Goal: Task Accomplishment & Management: Manage account settings

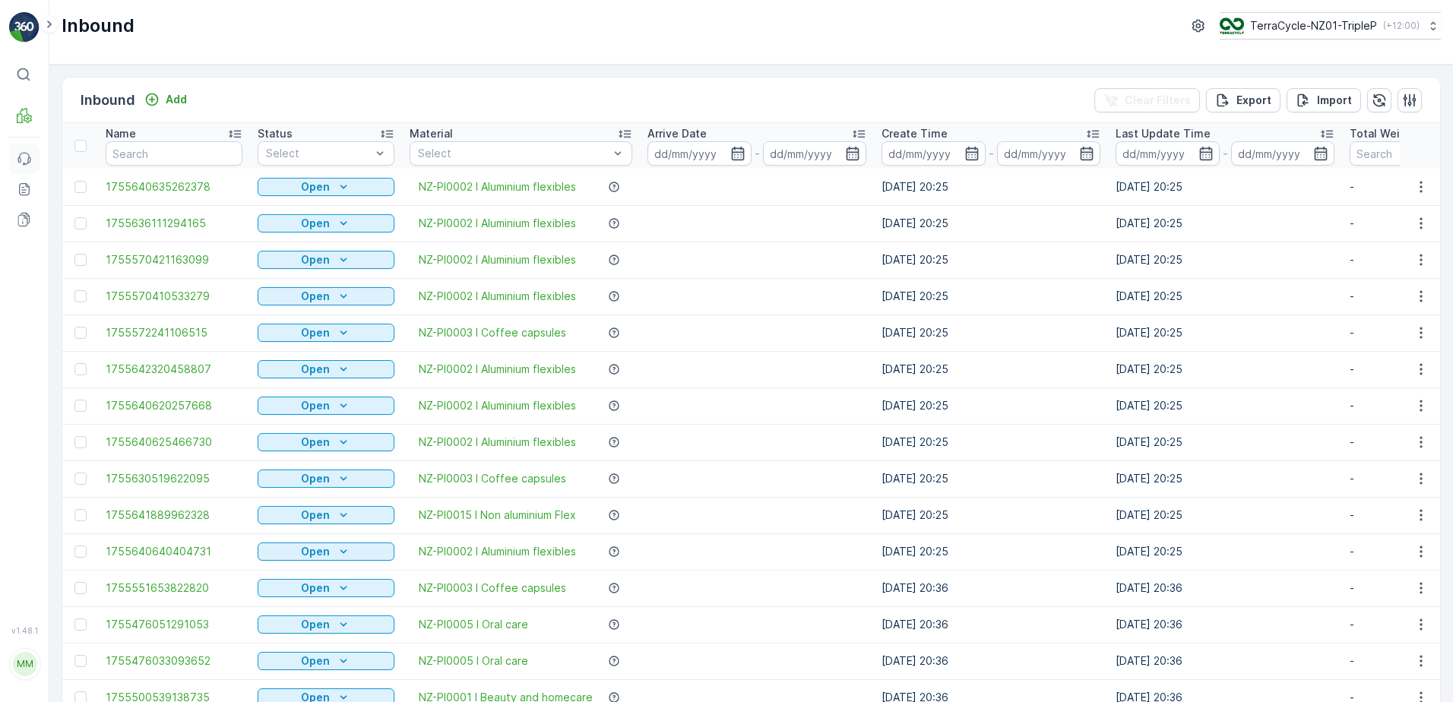
click at [25, 160] on icon at bounding box center [24, 158] width 15 height 15
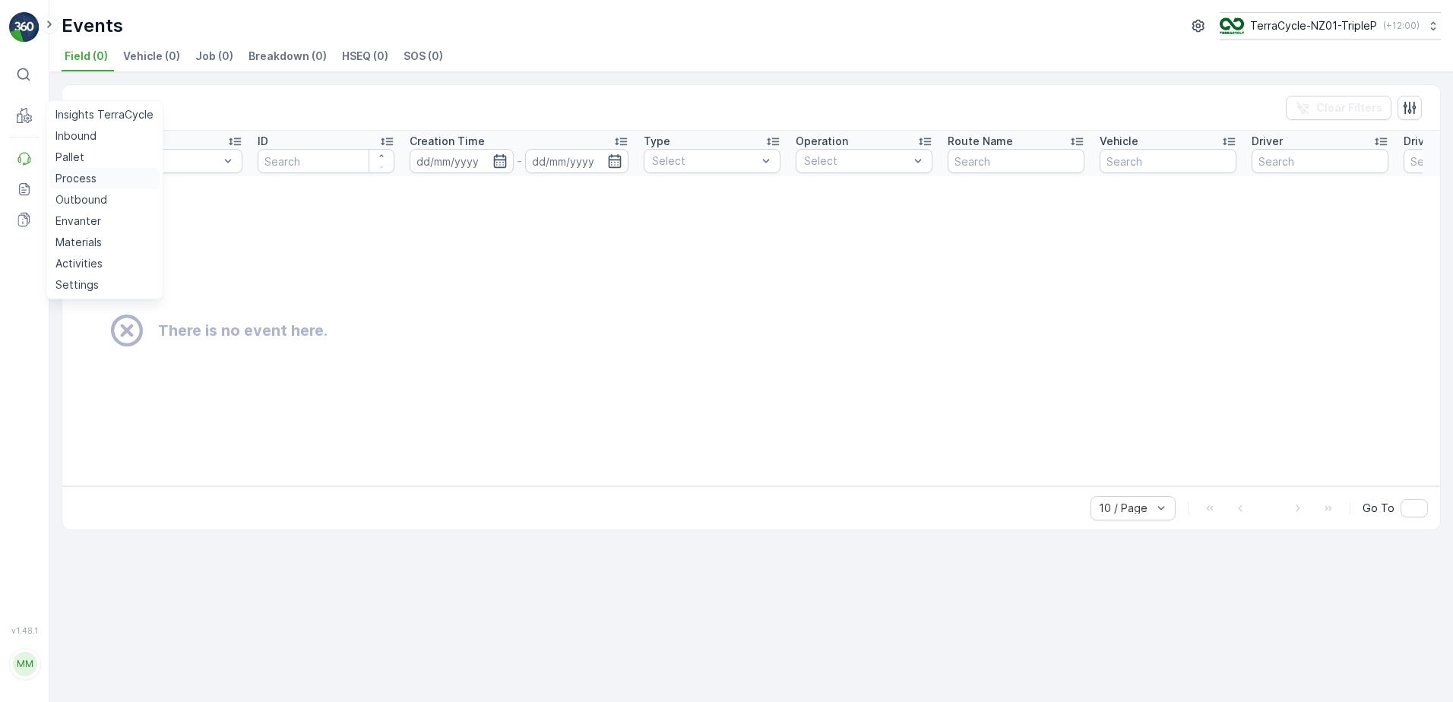
click at [93, 177] on p "Process" at bounding box center [75, 178] width 41 height 15
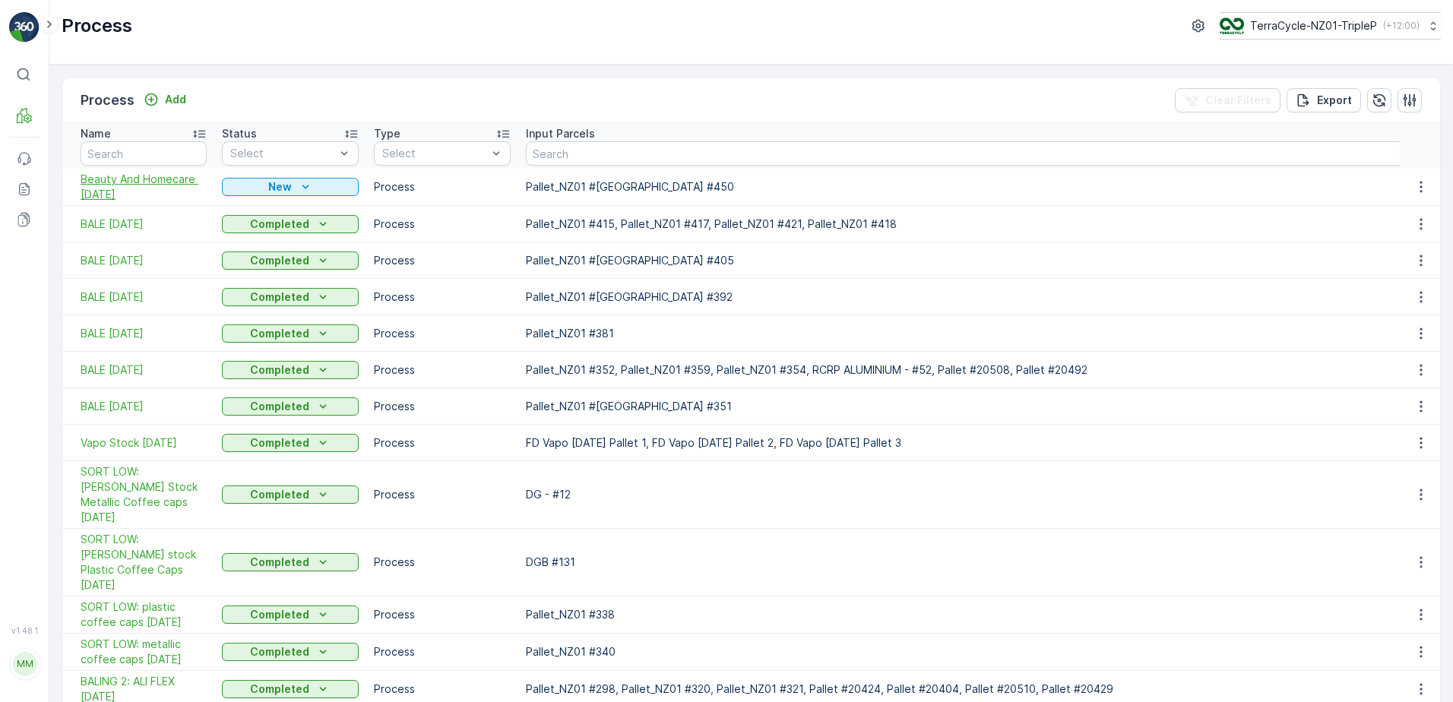
click at [127, 187] on span "Beauty And Homecare 31/7/25" at bounding box center [144, 187] width 126 height 30
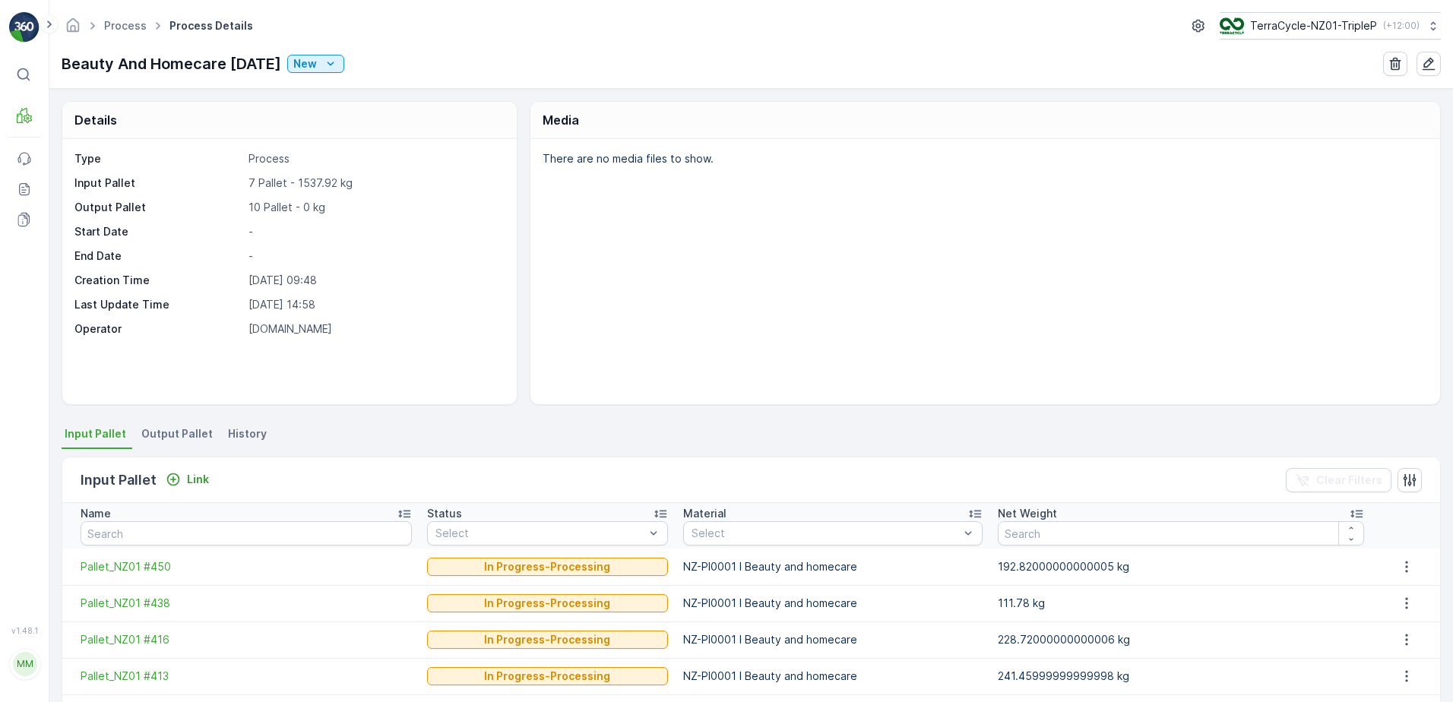
click at [171, 424] on li "Output Pallet" at bounding box center [178, 436] width 81 height 26
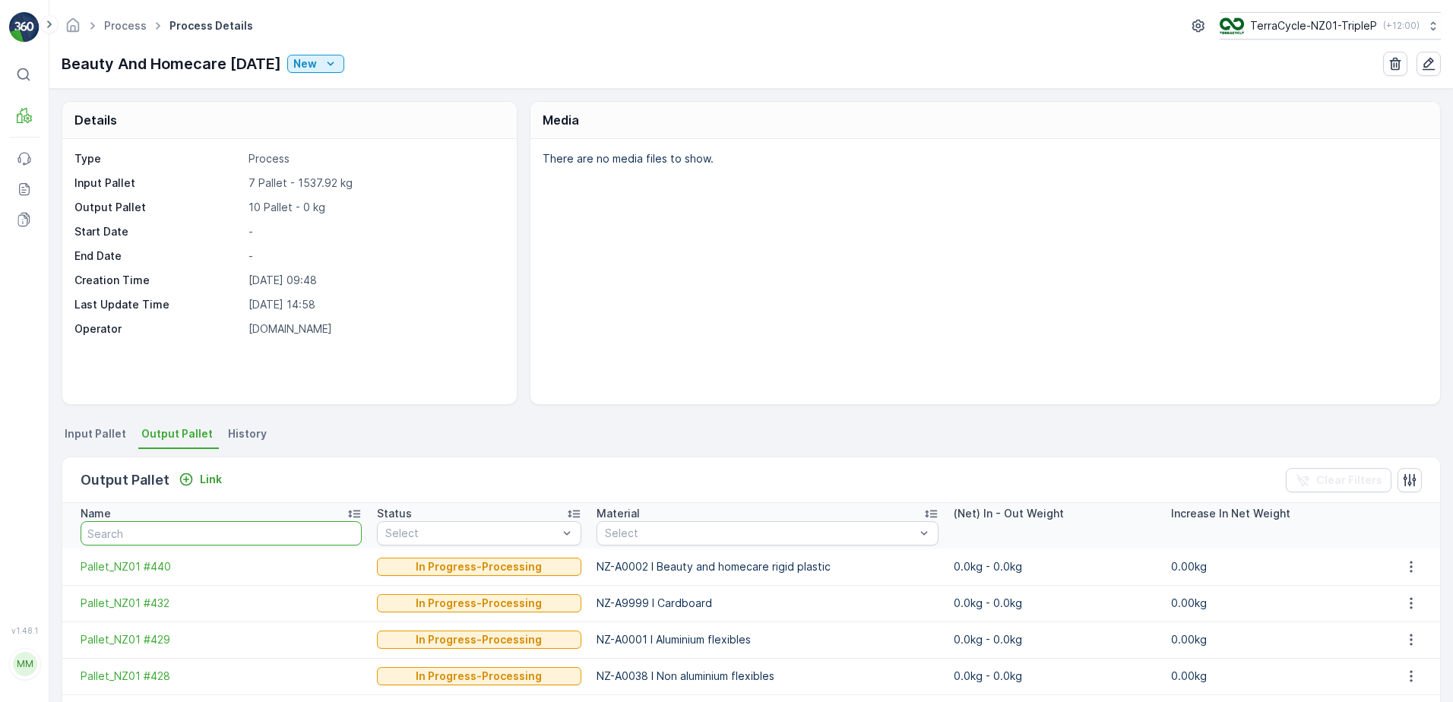
click at [160, 529] on input "text" at bounding box center [221, 533] width 281 height 24
click at [208, 483] on p "Link" at bounding box center [211, 479] width 22 height 15
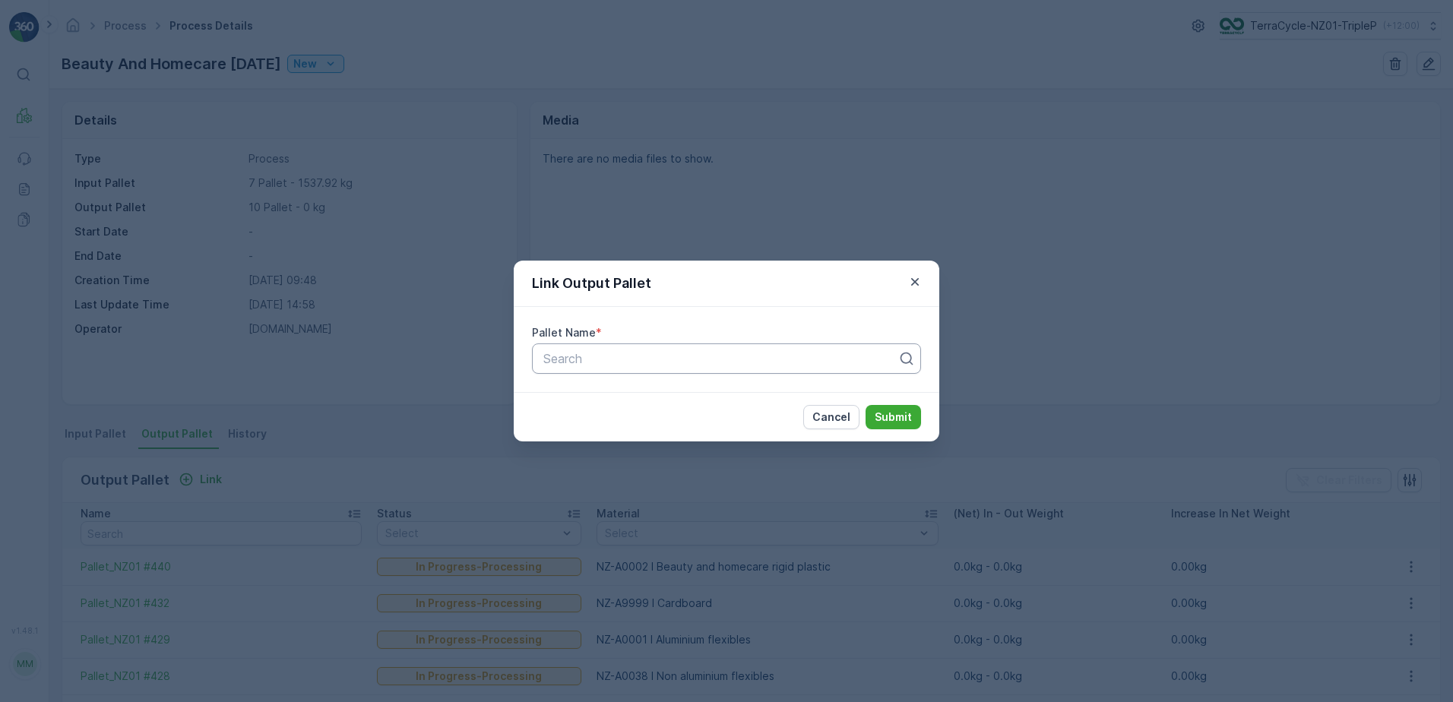
click at [692, 364] on div at bounding box center [720, 359] width 357 height 14
type input "173"
click at [695, 403] on div "Pallet_NZ01 #173" at bounding box center [726, 396] width 389 height 26
click at [908, 420] on p "Submit" at bounding box center [893, 417] width 37 height 15
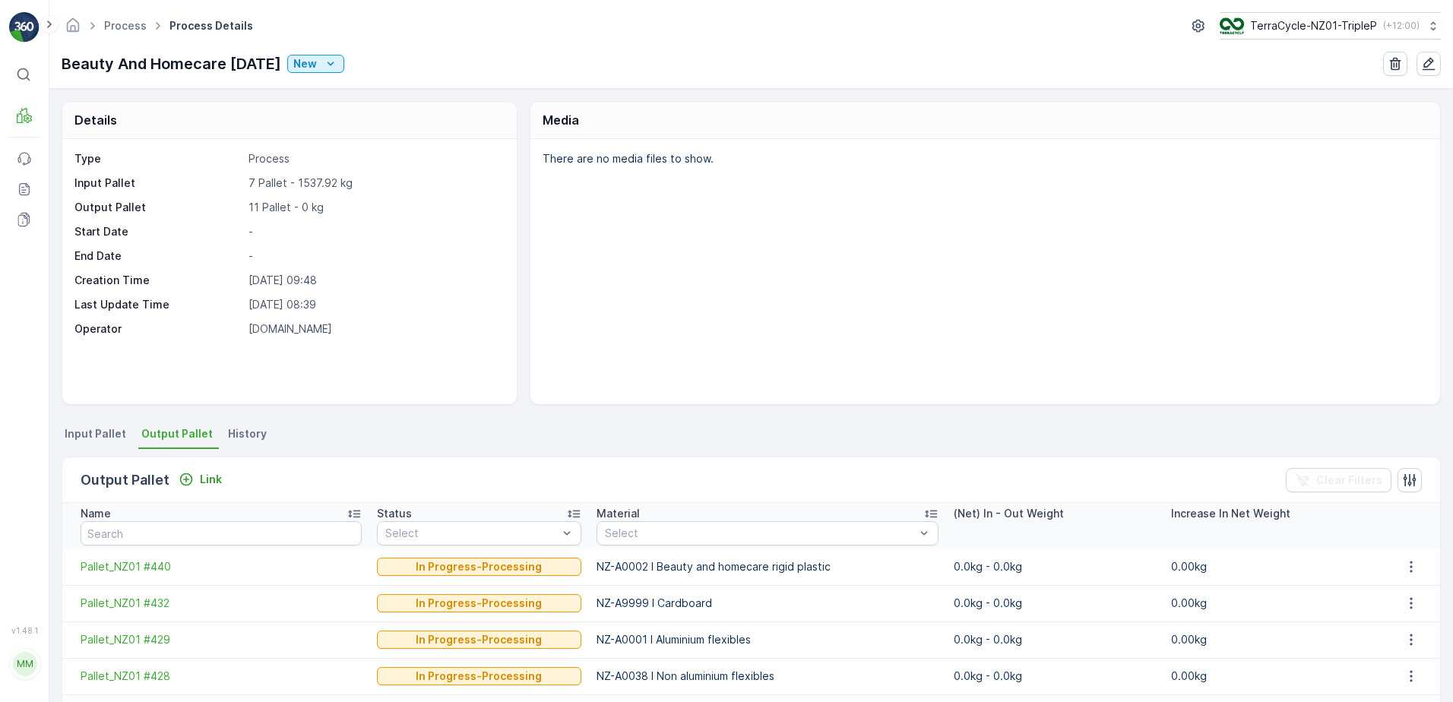
click at [121, 433] on span "Input Pallet" at bounding box center [96, 433] width 62 height 15
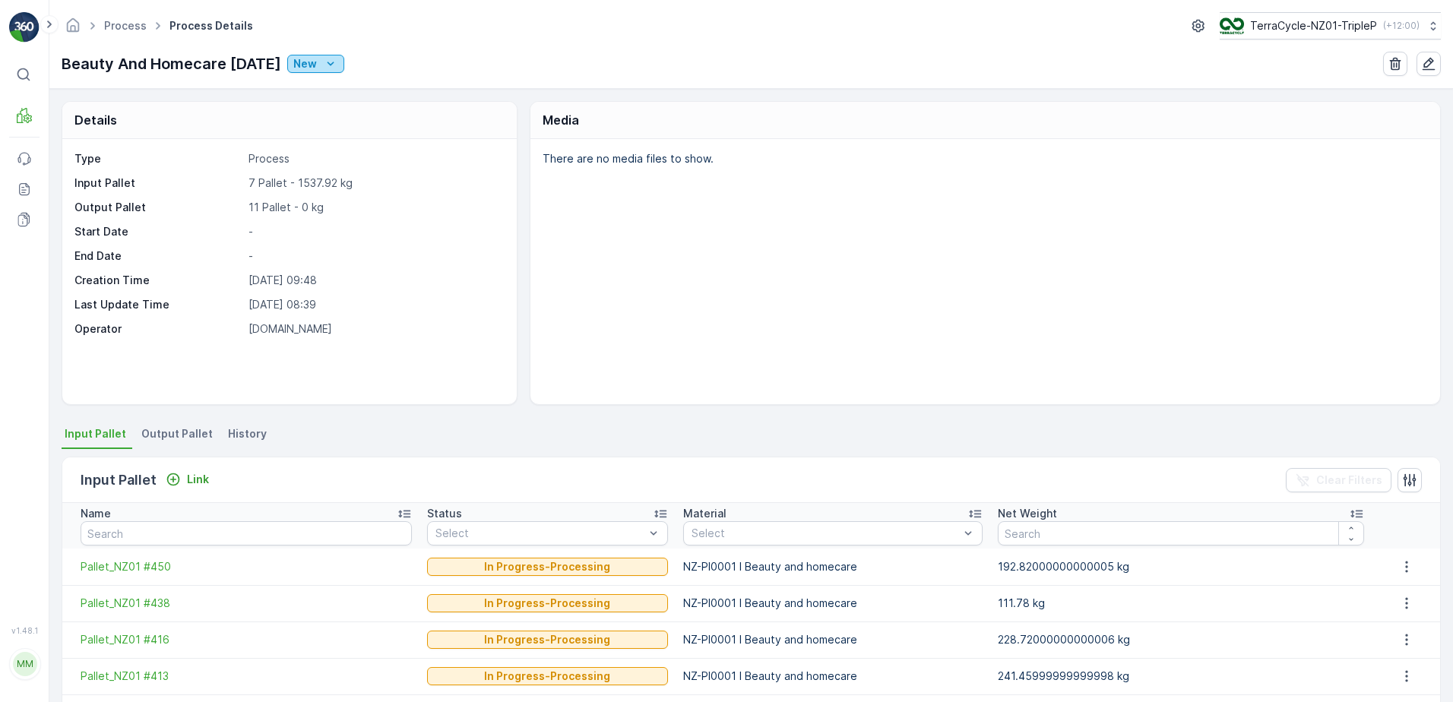
click at [299, 59] on p "New" at bounding box center [305, 63] width 24 height 15
click at [318, 106] on span "Ready" at bounding box center [318, 107] width 33 height 15
click at [326, 65] on div "New" at bounding box center [315, 63] width 45 height 15
click at [334, 129] on span "In progress" at bounding box center [330, 129] width 57 height 15
click at [479, 442] on ul "Input Pallet Output Pallet History" at bounding box center [752, 436] width 1380 height 26
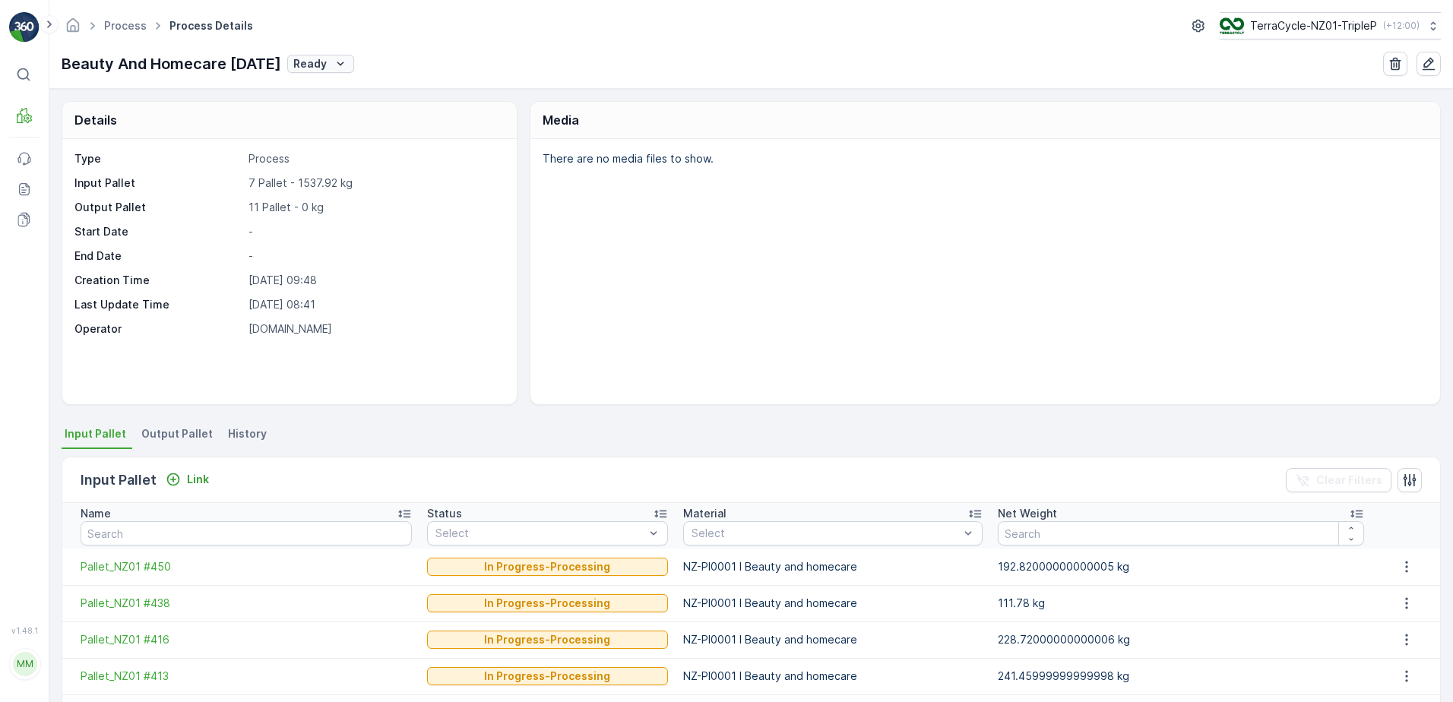
click at [344, 56] on icon "Ready" at bounding box center [340, 63] width 15 height 15
click at [373, 157] on ul "New Ready In progress Completed Please use mobile for this transition! Approved" at bounding box center [384, 135] width 182 height 125
click at [507, 76] on div "Process Process Details TerraCycle-NZ01-TripleP ( +12:00 ) Beauty And Homecare …" at bounding box center [751, 44] width 1404 height 89
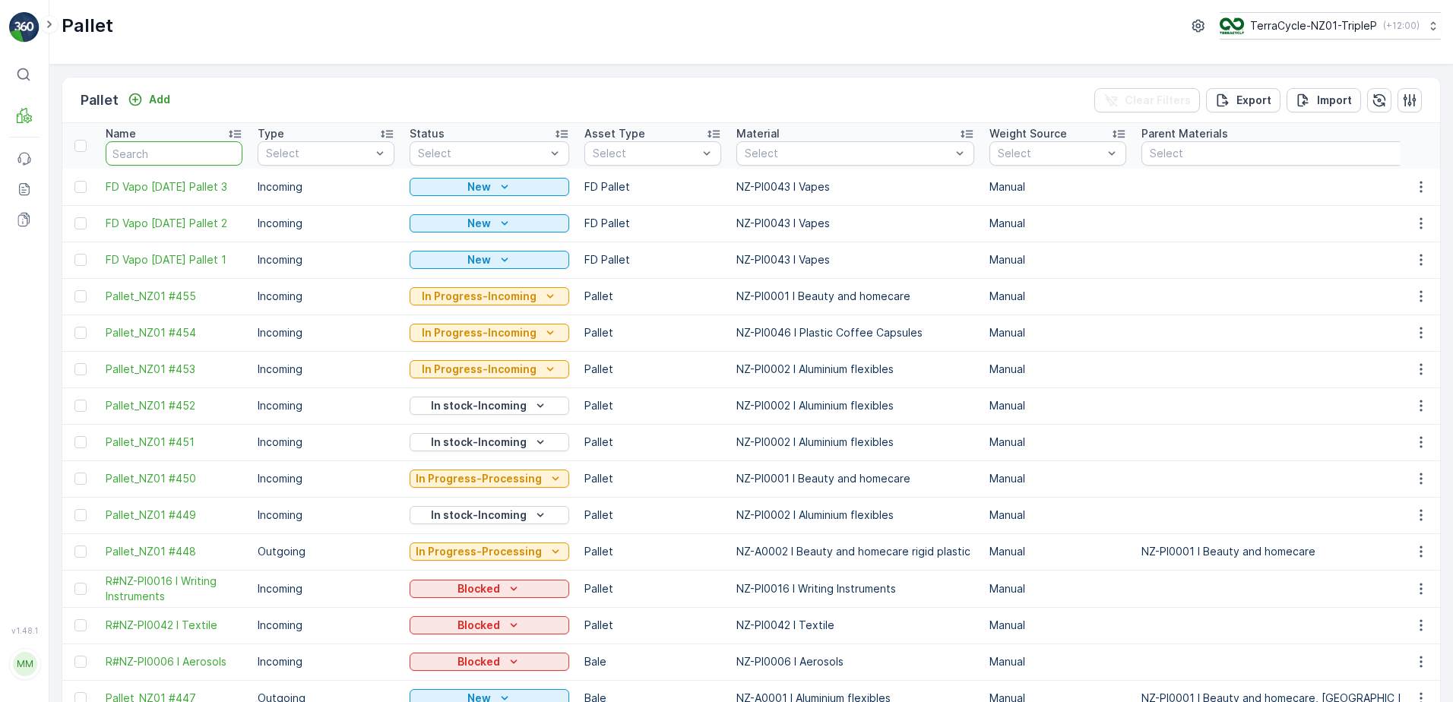
click at [188, 159] on input "text" at bounding box center [174, 153] width 137 height 24
type input "wrong"
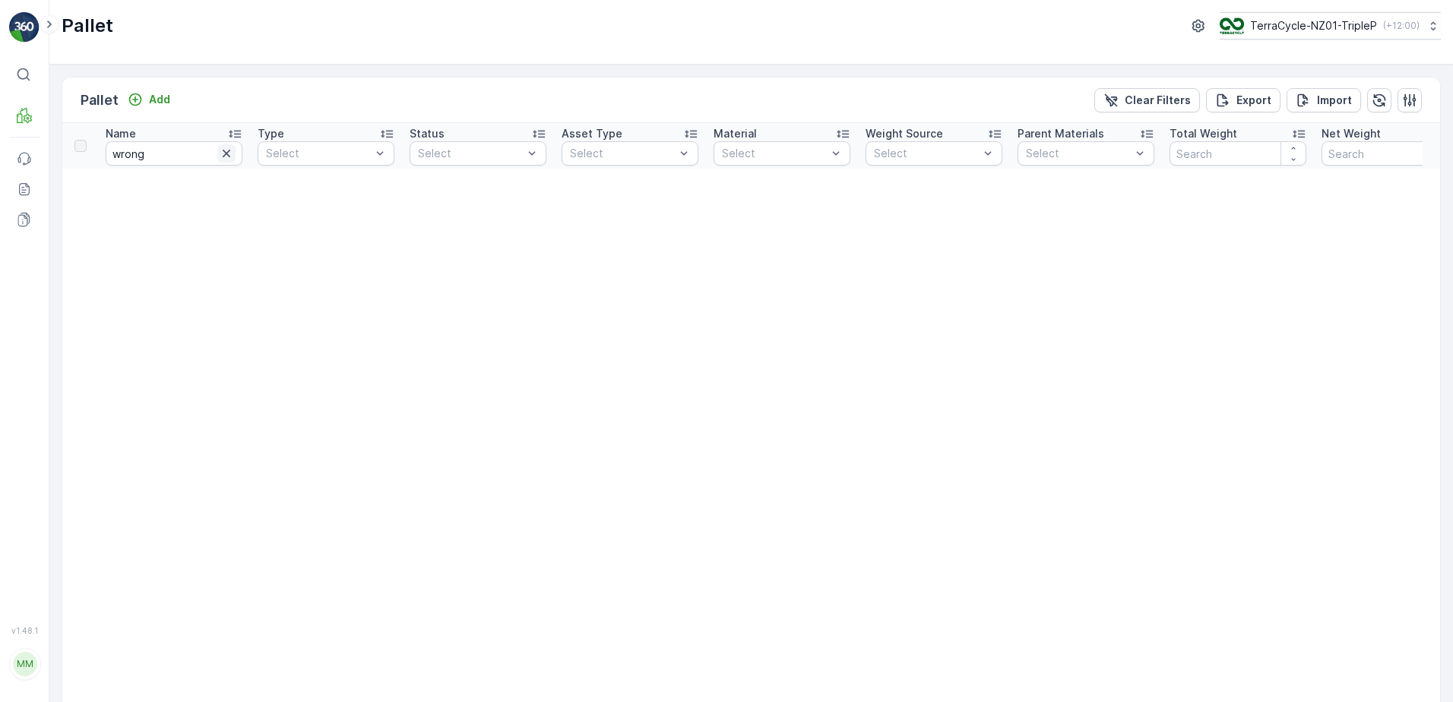
click at [223, 154] on icon "button" at bounding box center [226, 153] width 15 height 15
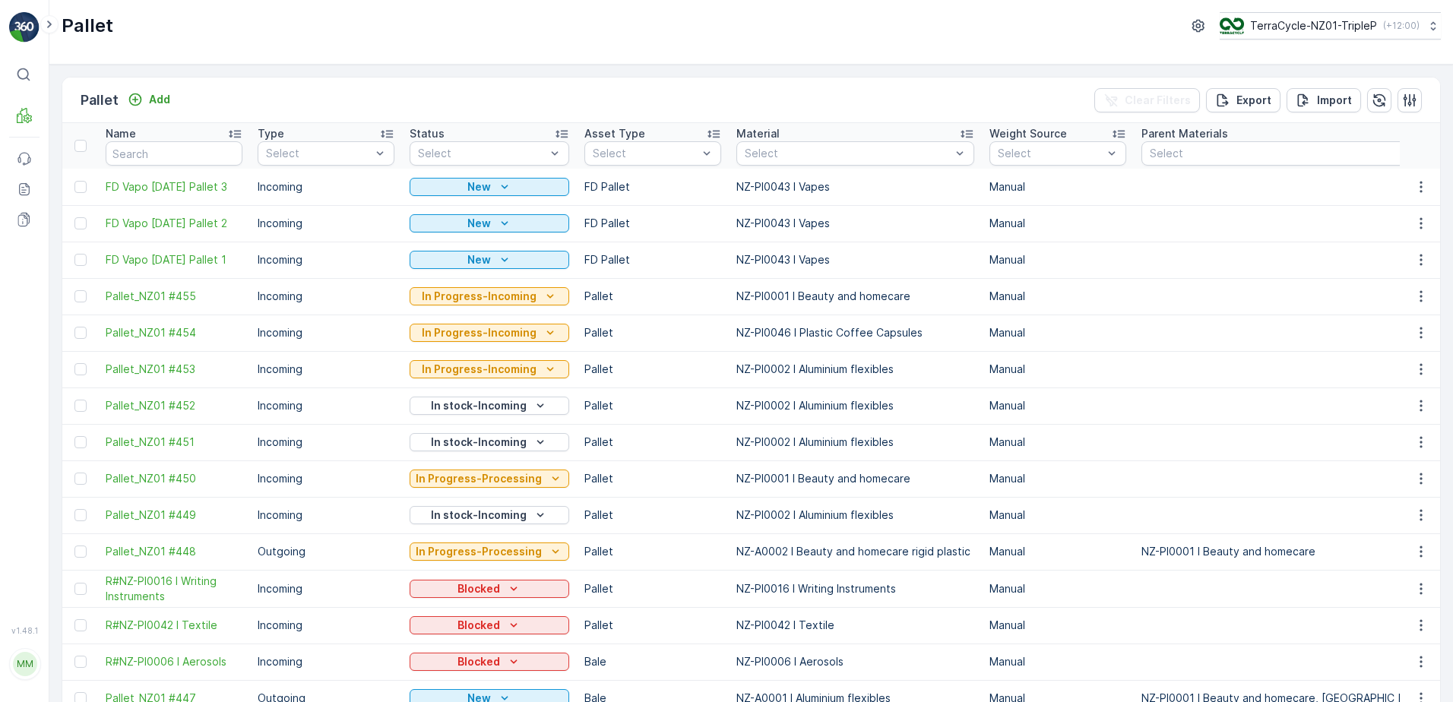
click at [772, 156] on div at bounding box center [847, 153] width 209 height 12
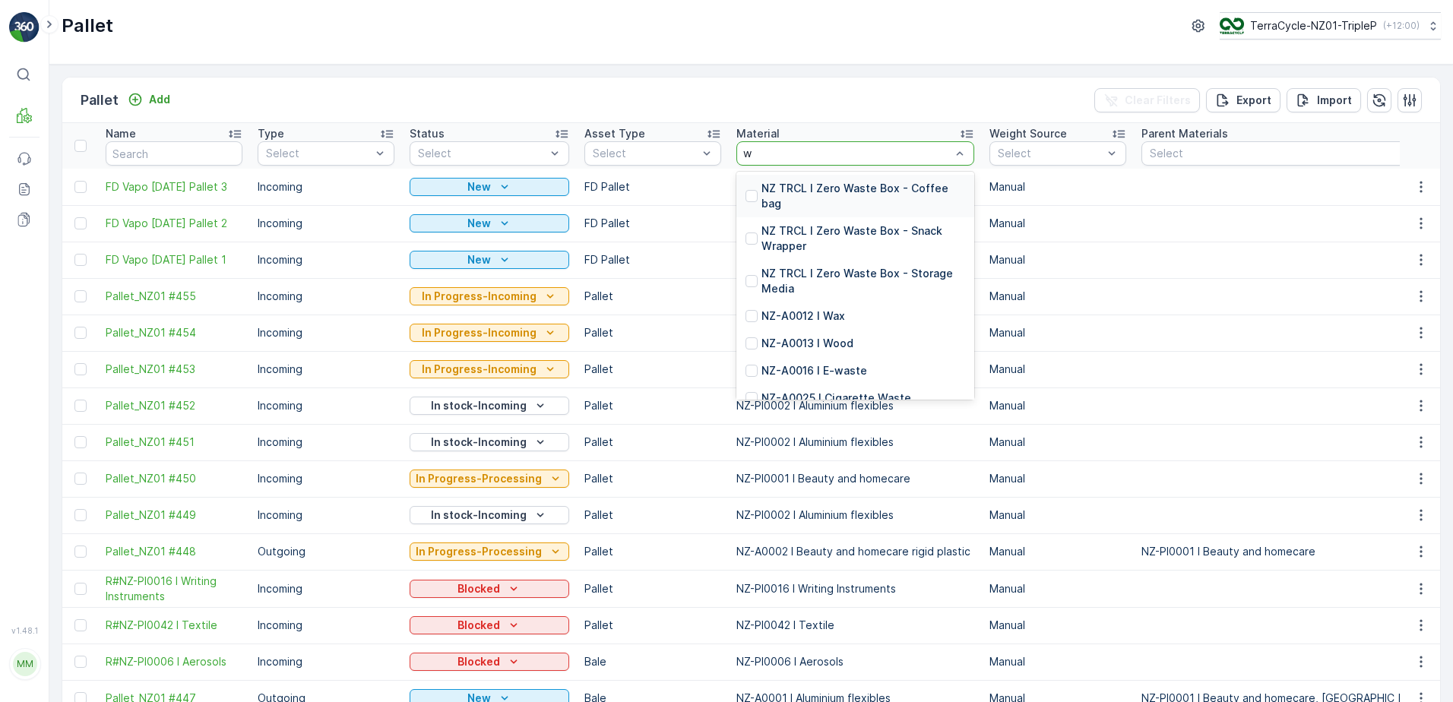
type input "wr"
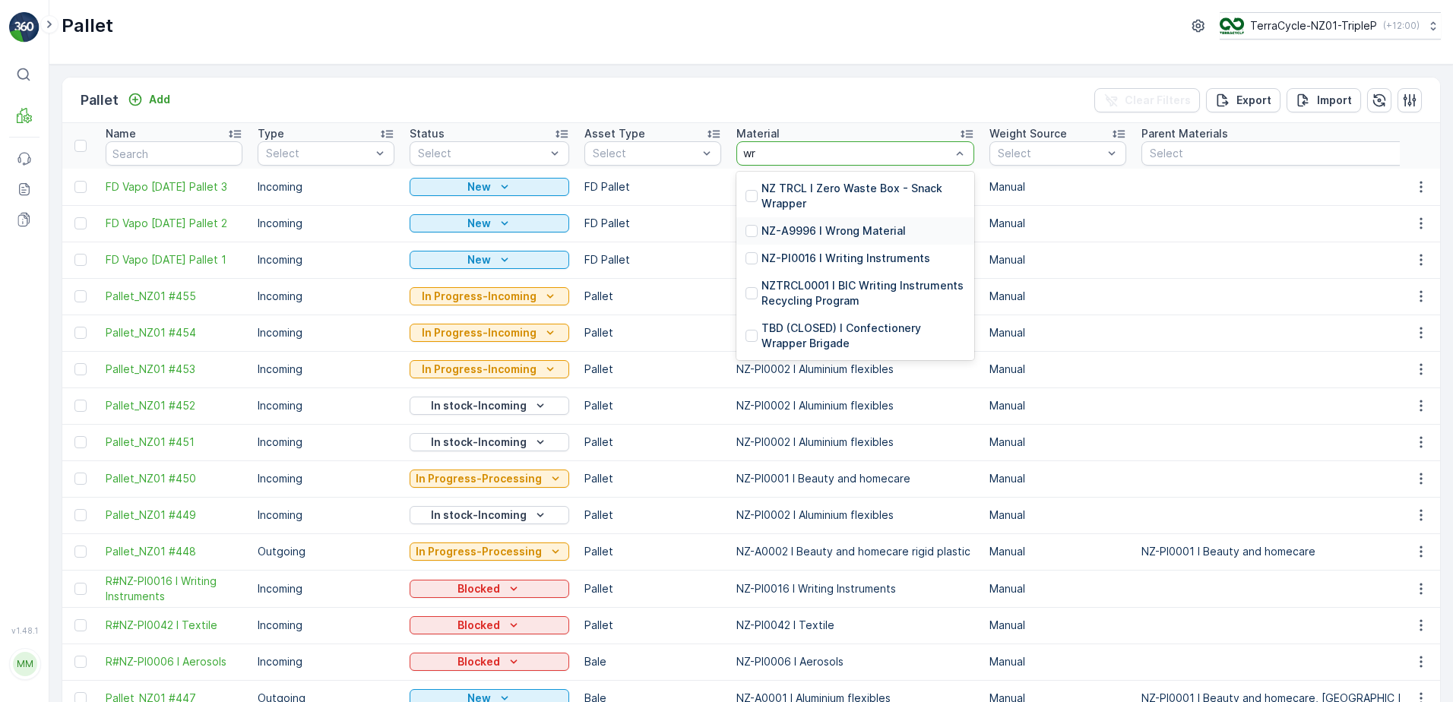
click at [837, 230] on p "NZ-A9996 I Wrong Material" at bounding box center [834, 230] width 144 height 15
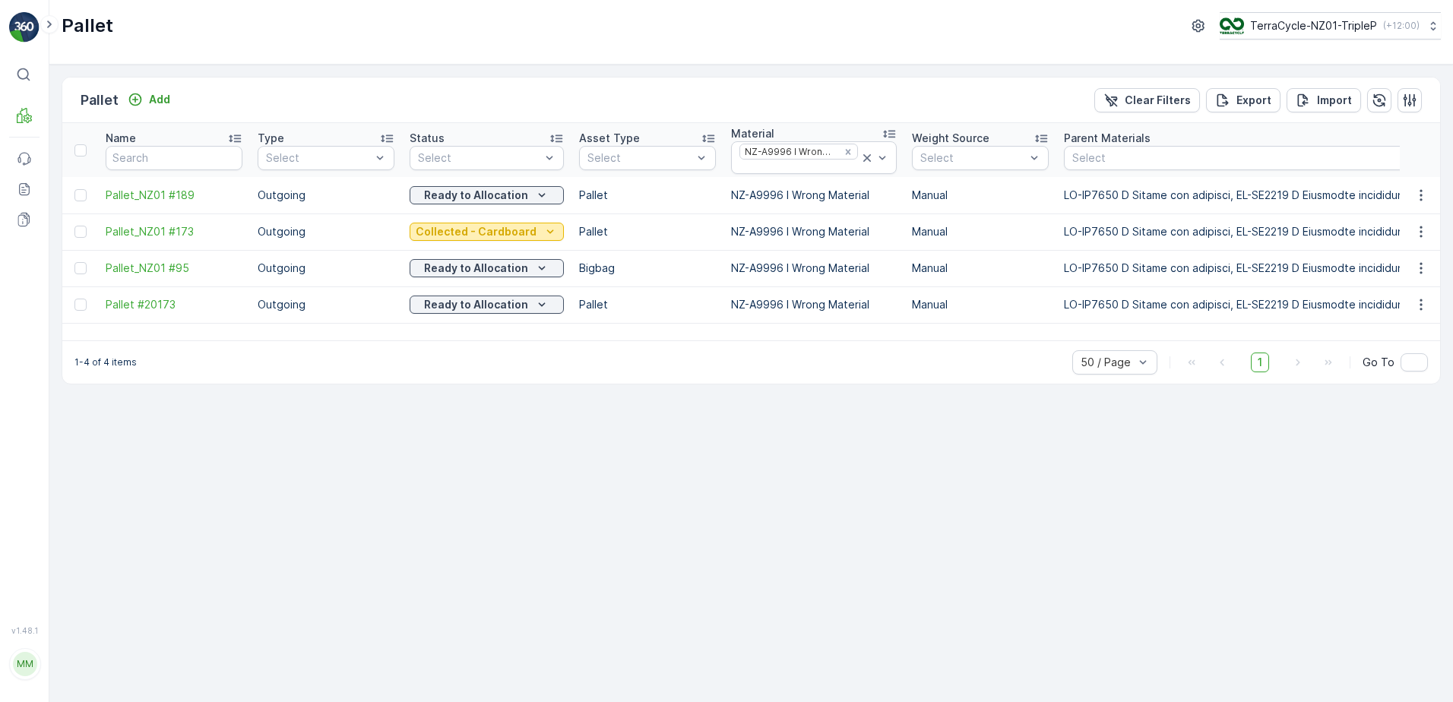
click at [512, 228] on p "Collected - Cardboard" at bounding box center [476, 231] width 121 height 15
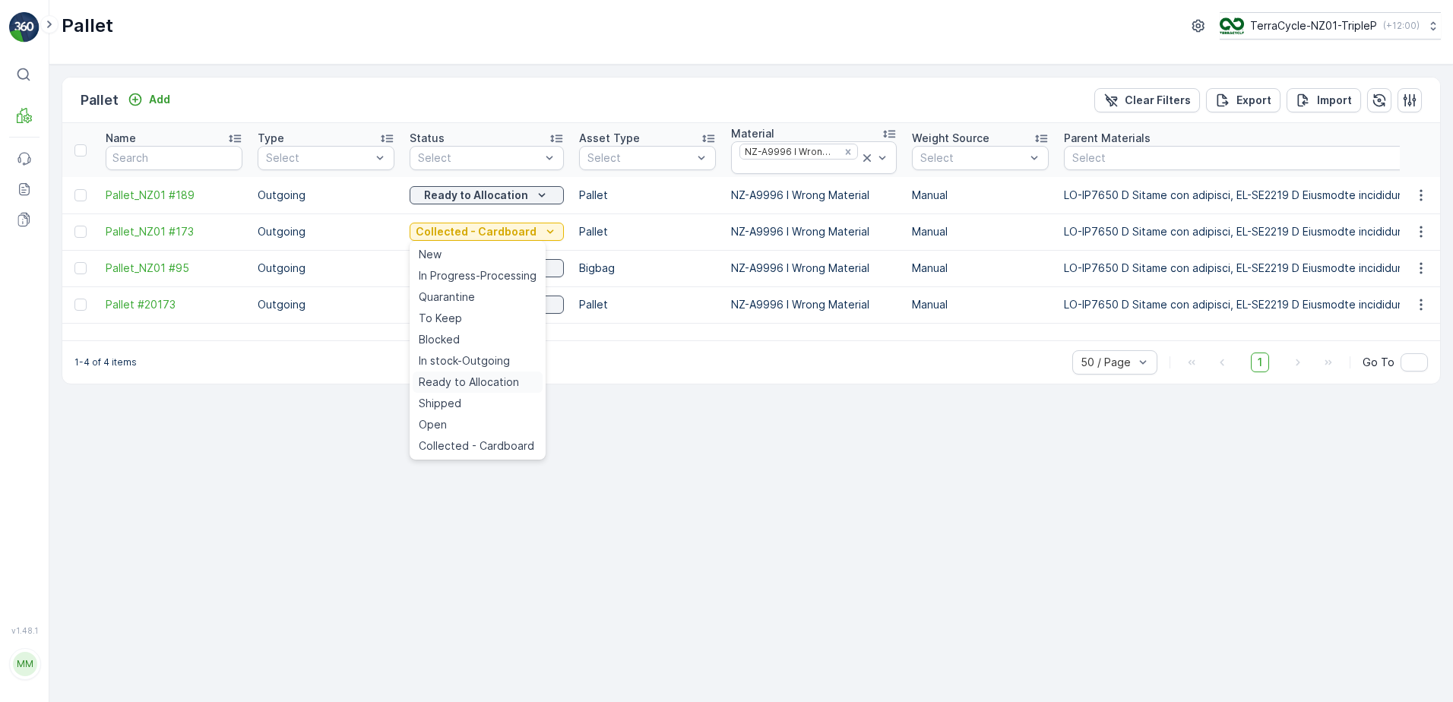
click at [480, 381] on span "Ready to Allocation" at bounding box center [469, 382] width 100 height 15
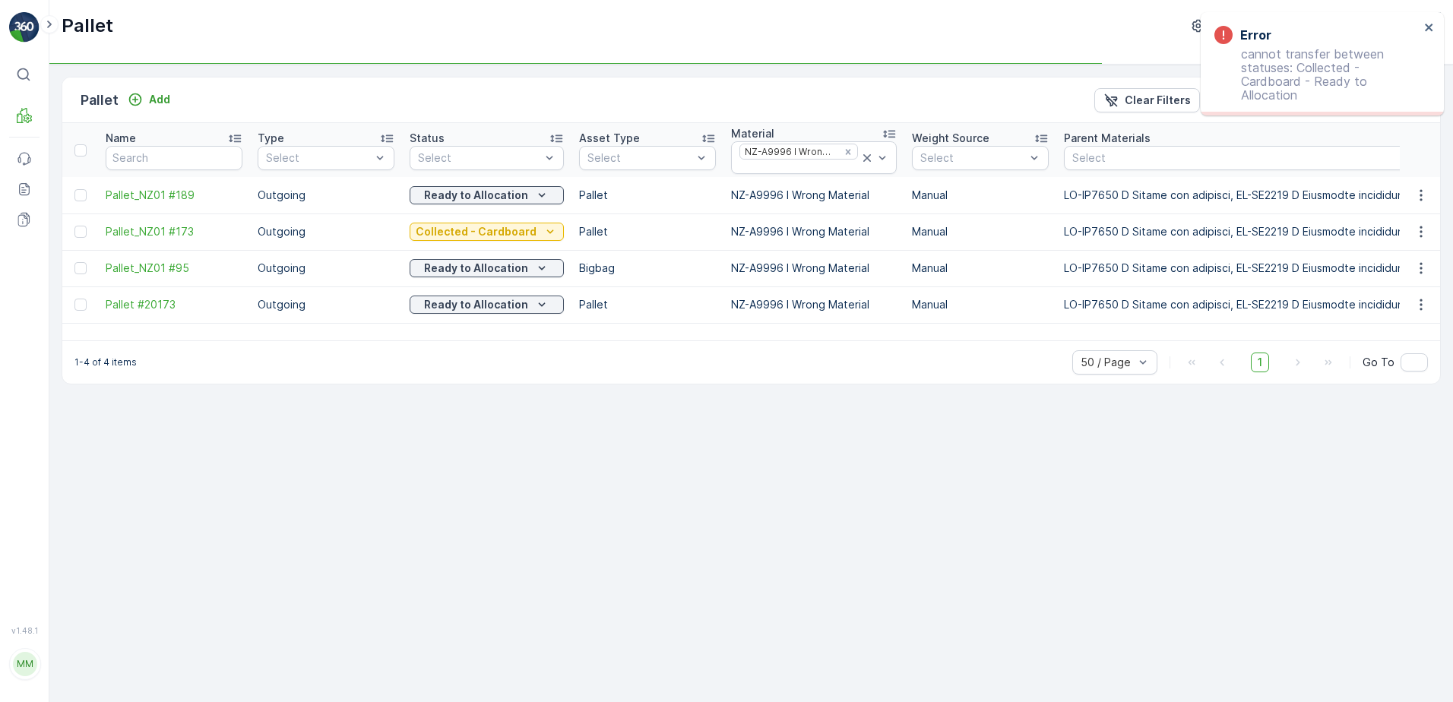
click at [521, 356] on div "1-4 of 4 items 50 / Page 1 Go To" at bounding box center [751, 362] width 1378 height 43
click at [515, 229] on p "Collected - Cardboard" at bounding box center [476, 231] width 121 height 15
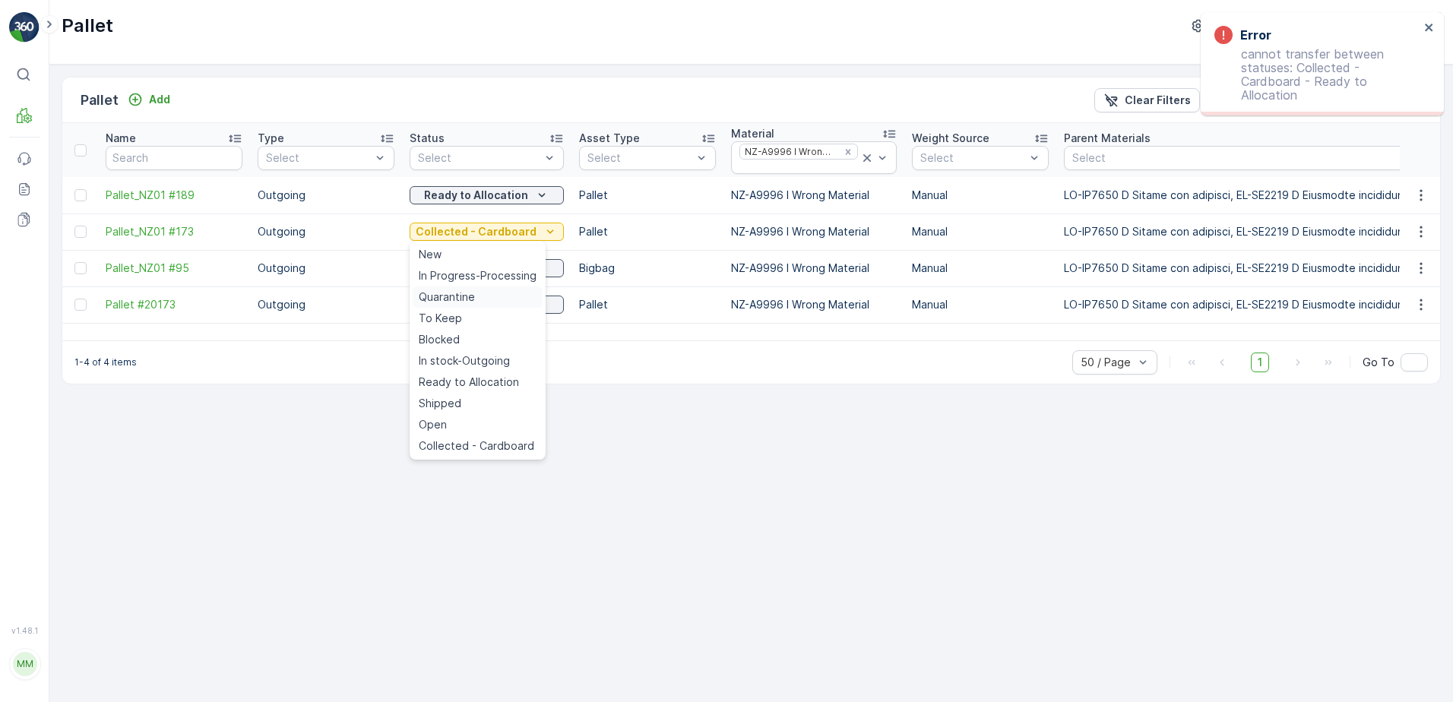
click at [465, 289] on div "Quarantine" at bounding box center [478, 297] width 130 height 21
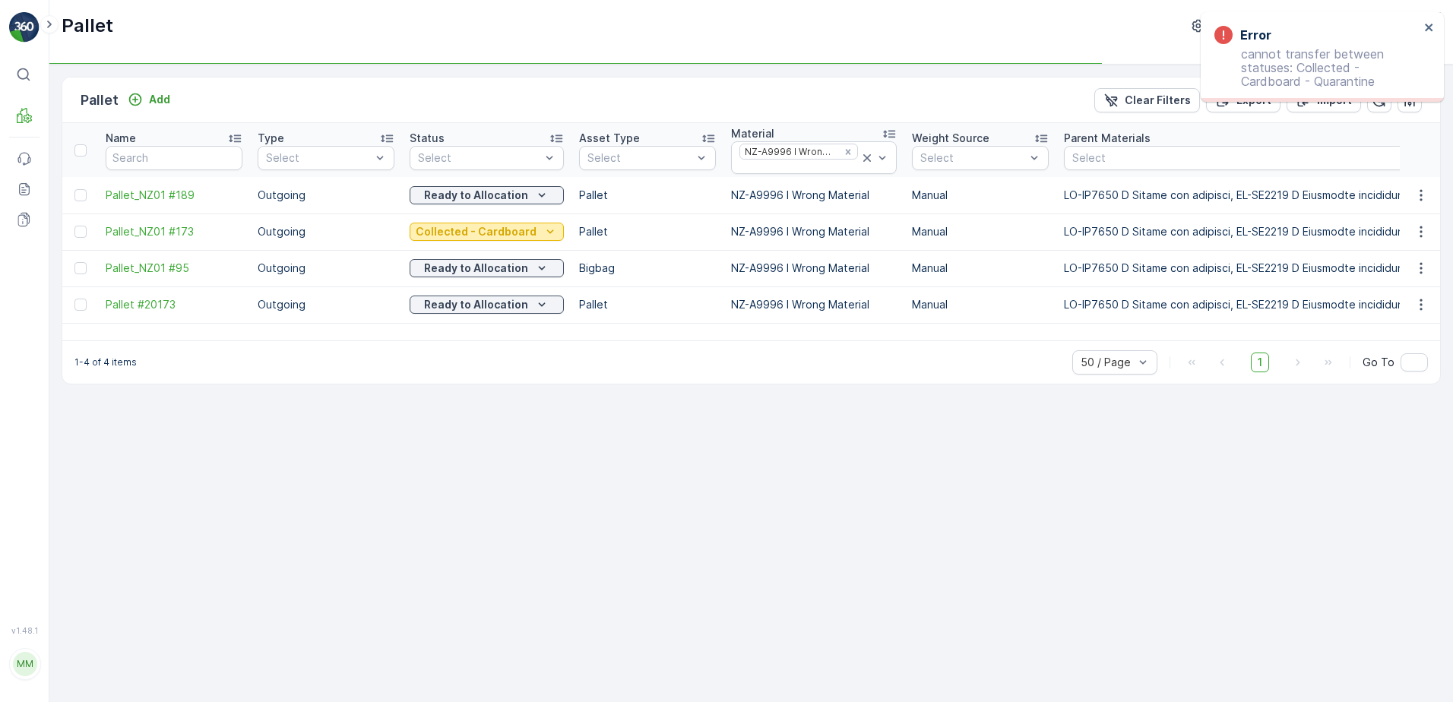
click at [490, 235] on p "Collected - Cardboard" at bounding box center [476, 231] width 121 height 15
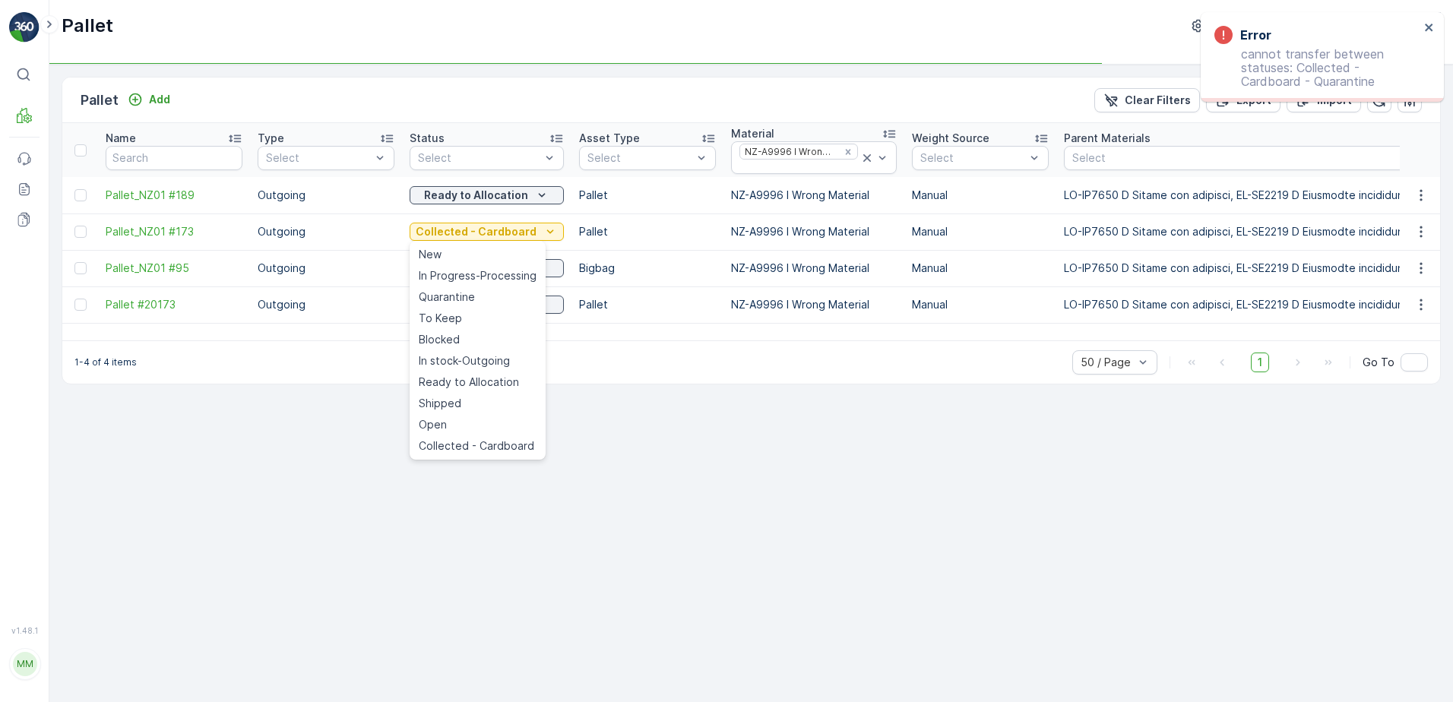
click at [497, 382] on span "Ready to Allocation" at bounding box center [469, 382] width 100 height 15
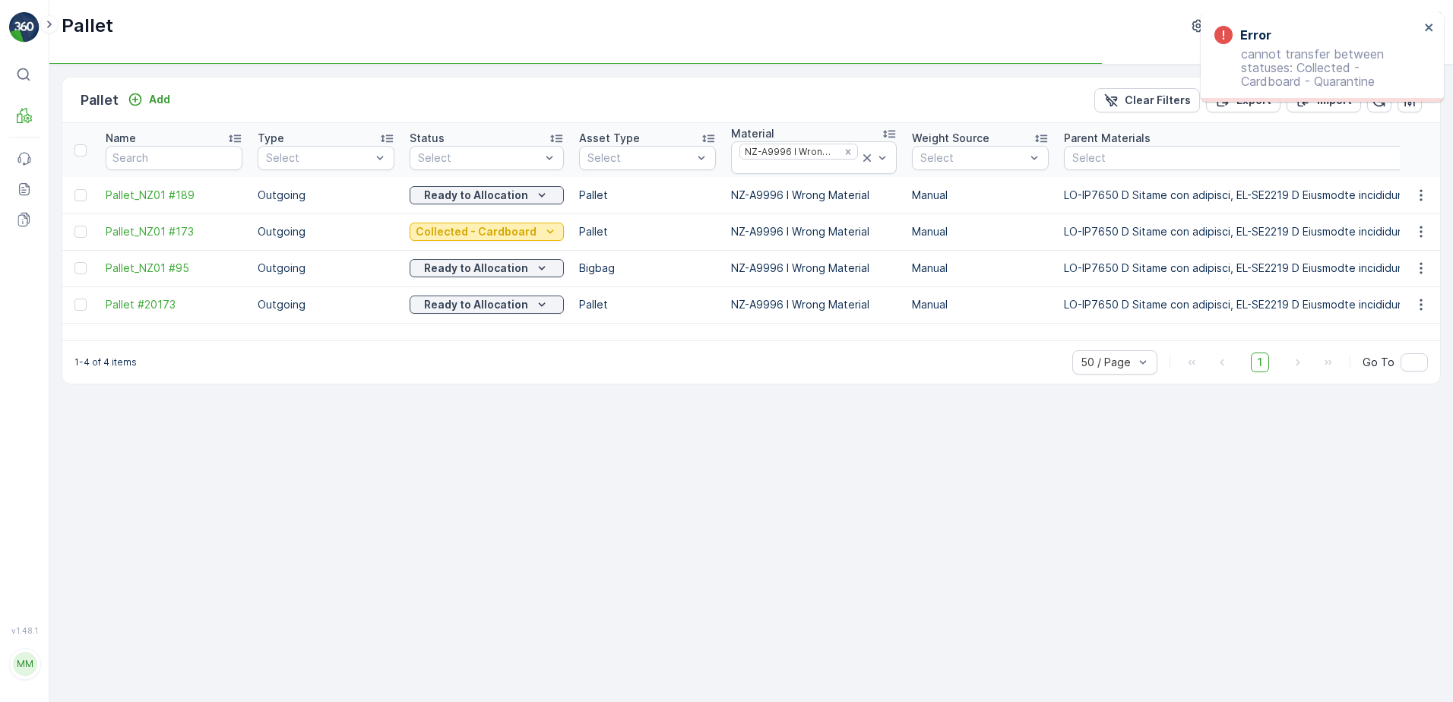
click at [505, 224] on p "Collected - Cardboard" at bounding box center [476, 231] width 121 height 15
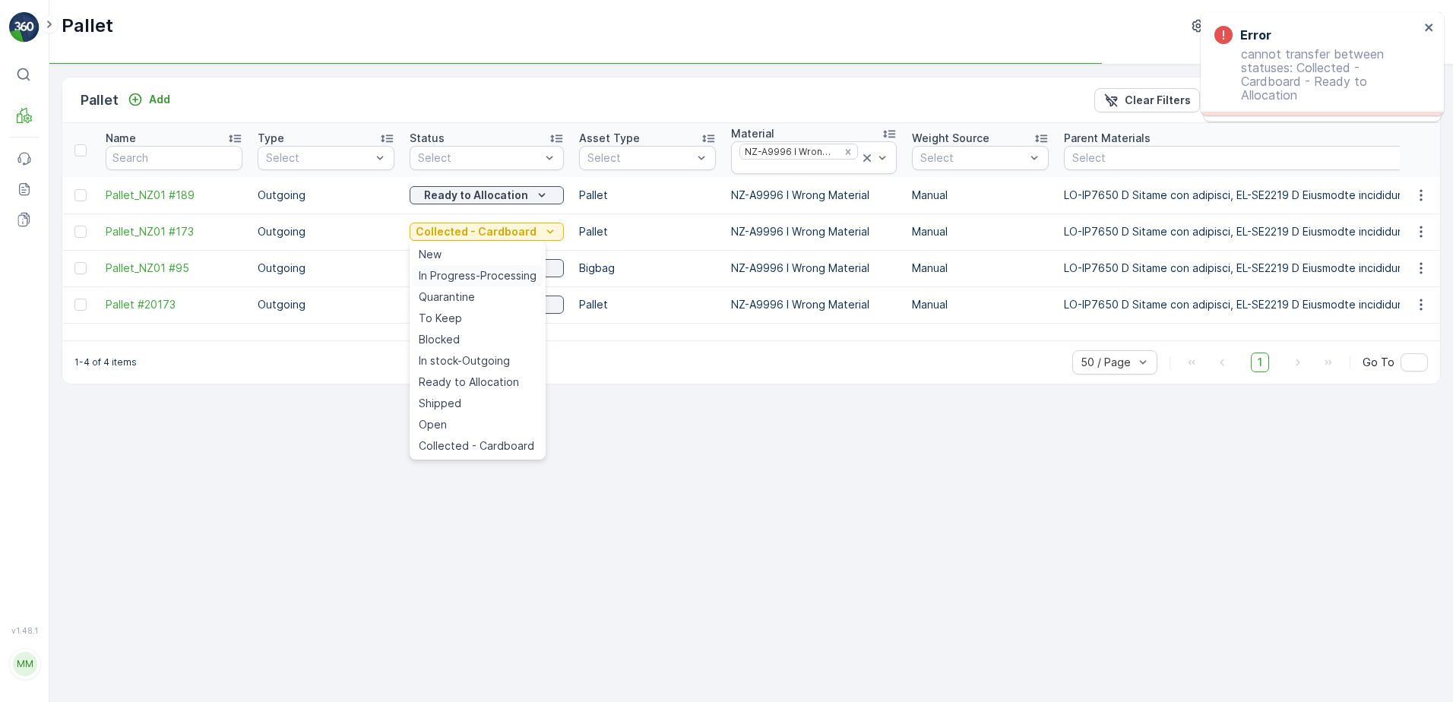
click at [506, 271] on span "In Progress-Processing" at bounding box center [478, 275] width 118 height 15
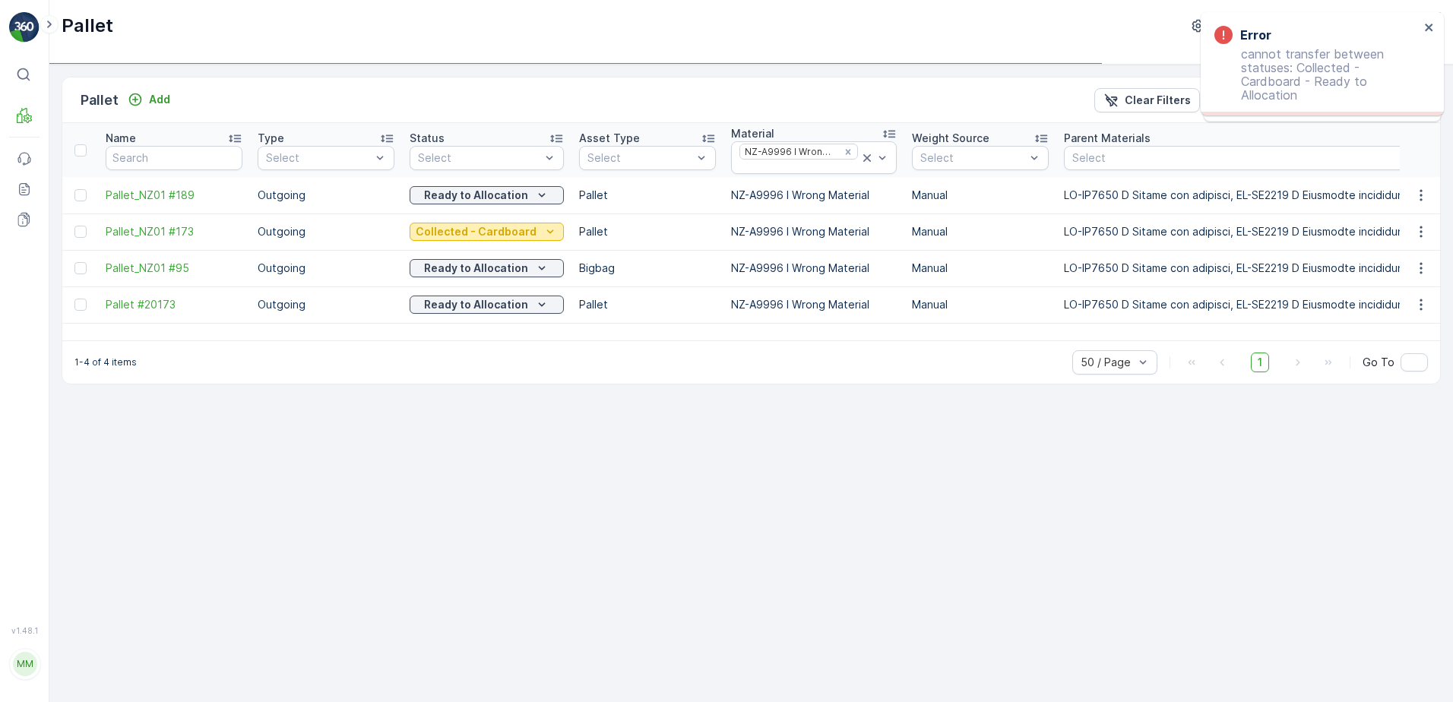
click at [510, 235] on p "Collected - Cardboard" at bounding box center [476, 231] width 121 height 15
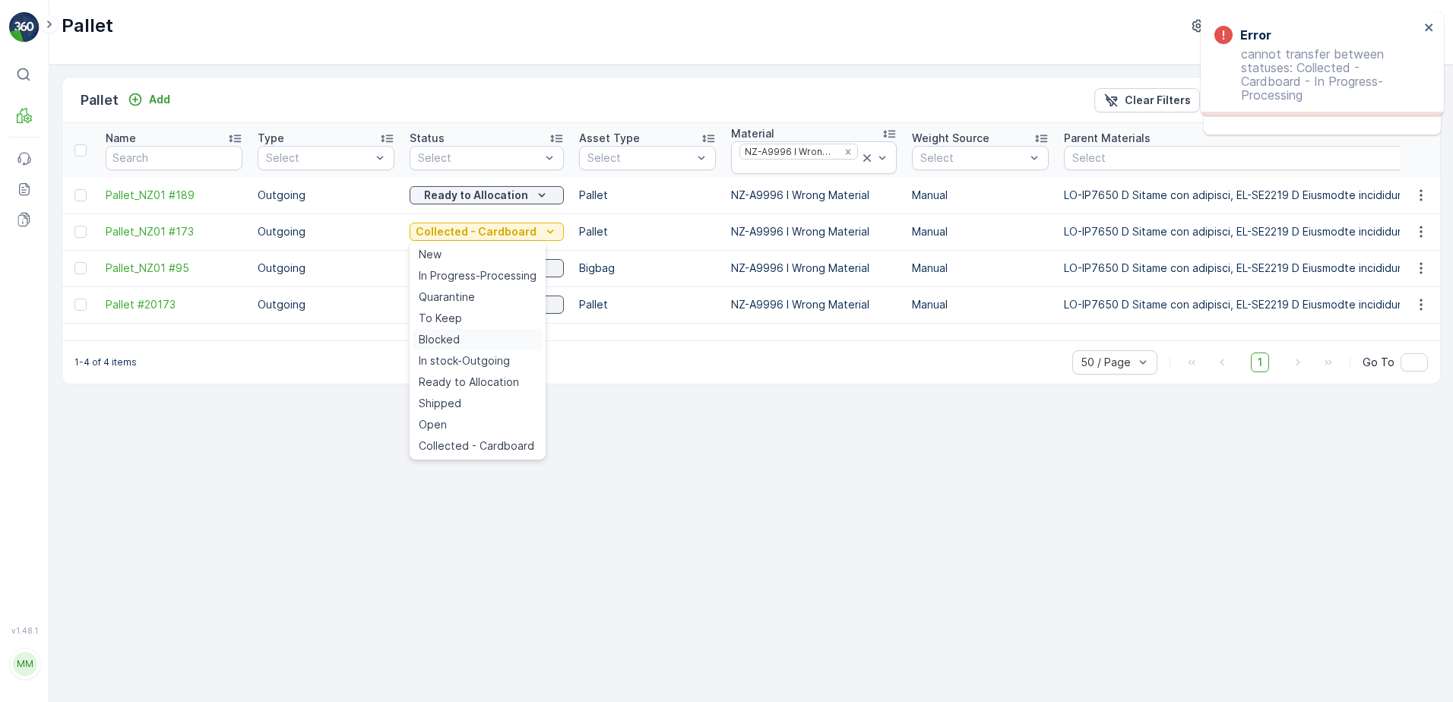
click at [466, 342] on div "Blocked" at bounding box center [478, 339] width 130 height 21
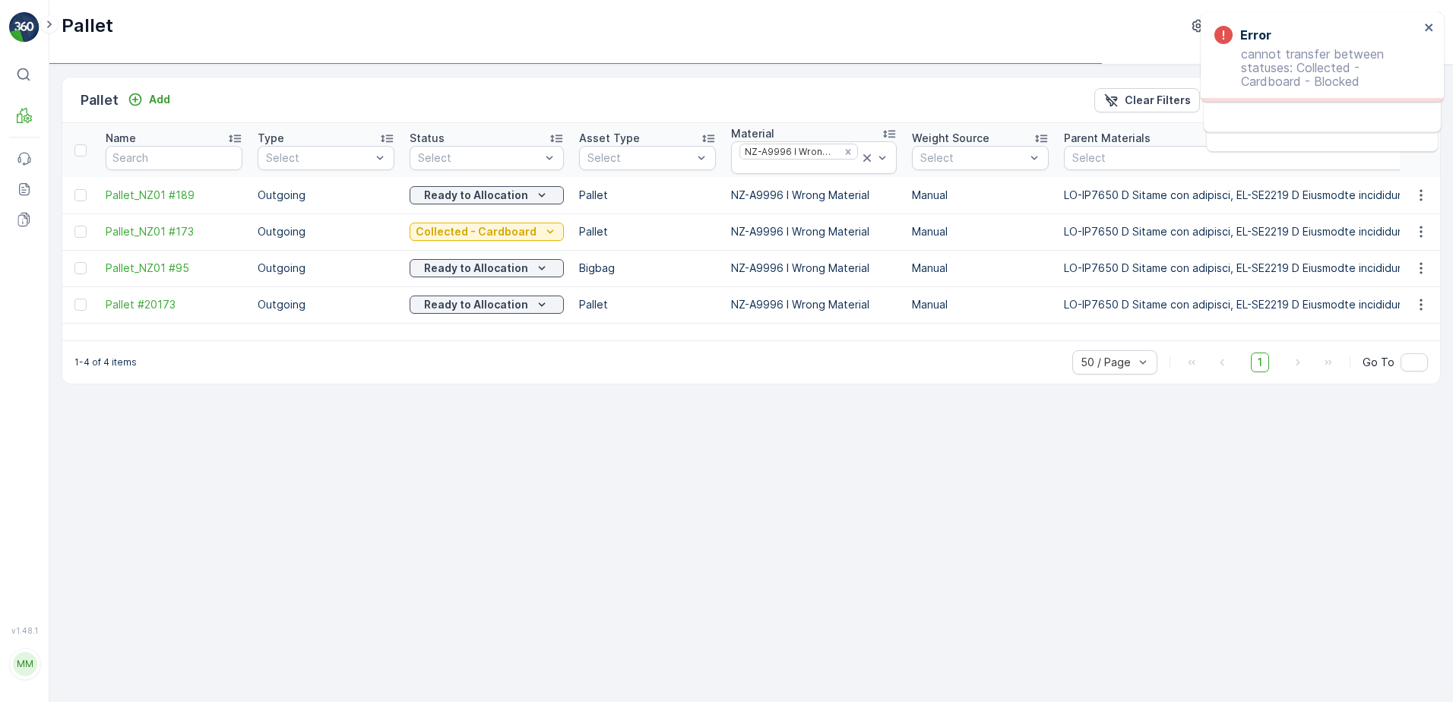
drag, startPoint x: 555, startPoint y: 436, endPoint x: 540, endPoint y: 246, distance: 191.4
click at [555, 436] on div "Pallet Add Clear Filters Export Import Name Type Select Status Select Asset Typ…" at bounding box center [751, 384] width 1404 height 638
click at [533, 224] on div "Collected - Cardboard" at bounding box center [487, 231] width 142 height 15
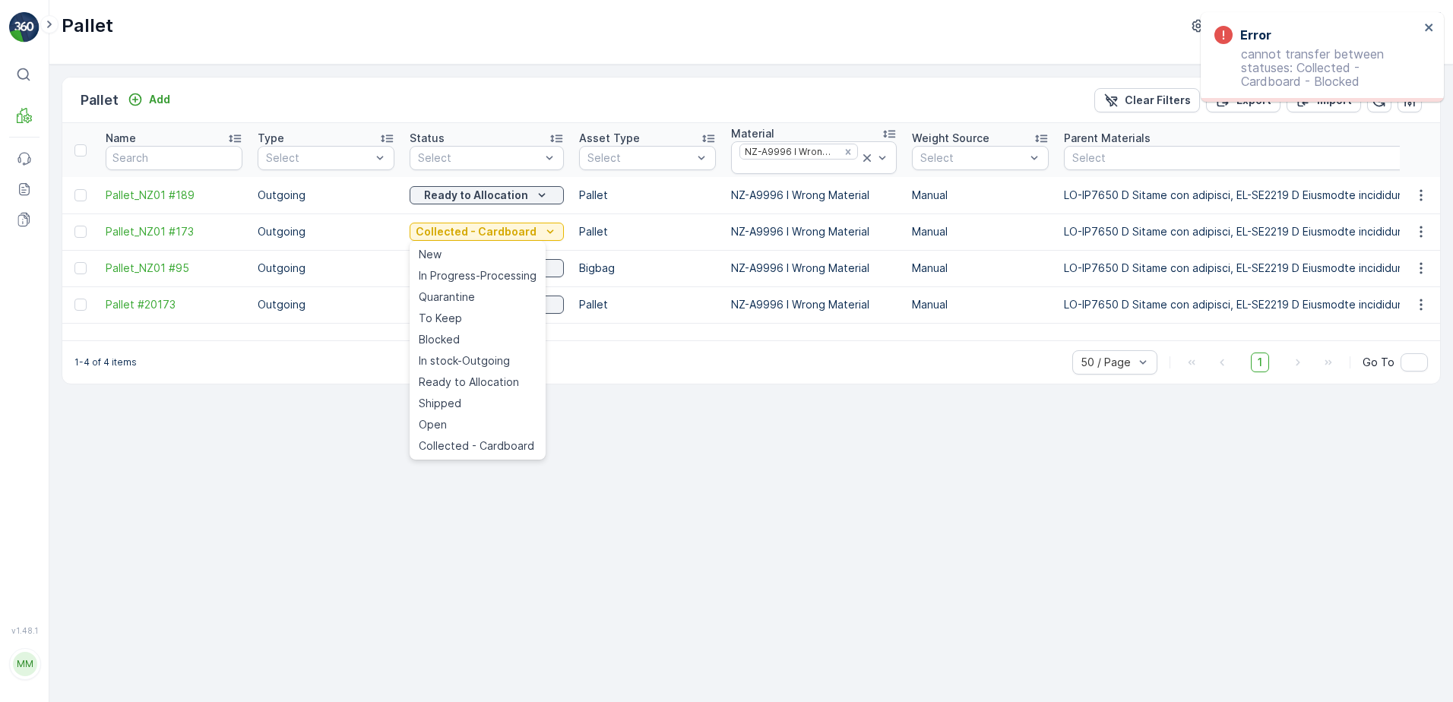
drag, startPoint x: 482, startPoint y: 445, endPoint x: 481, endPoint y: 423, distance: 22.1
click at [482, 444] on span "Collected - Cardboard" at bounding box center [477, 446] width 116 height 15
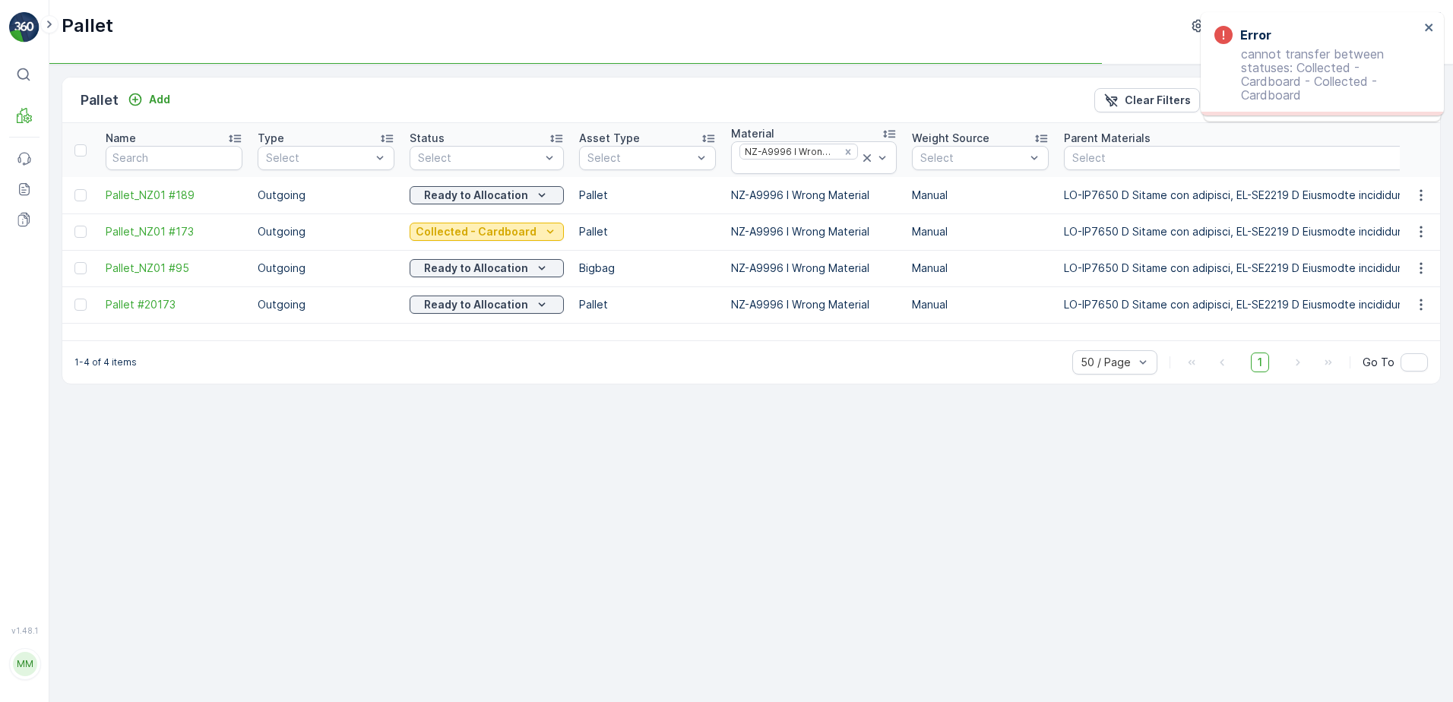
click at [491, 235] on p "Collected - Cardboard" at bounding box center [476, 231] width 121 height 15
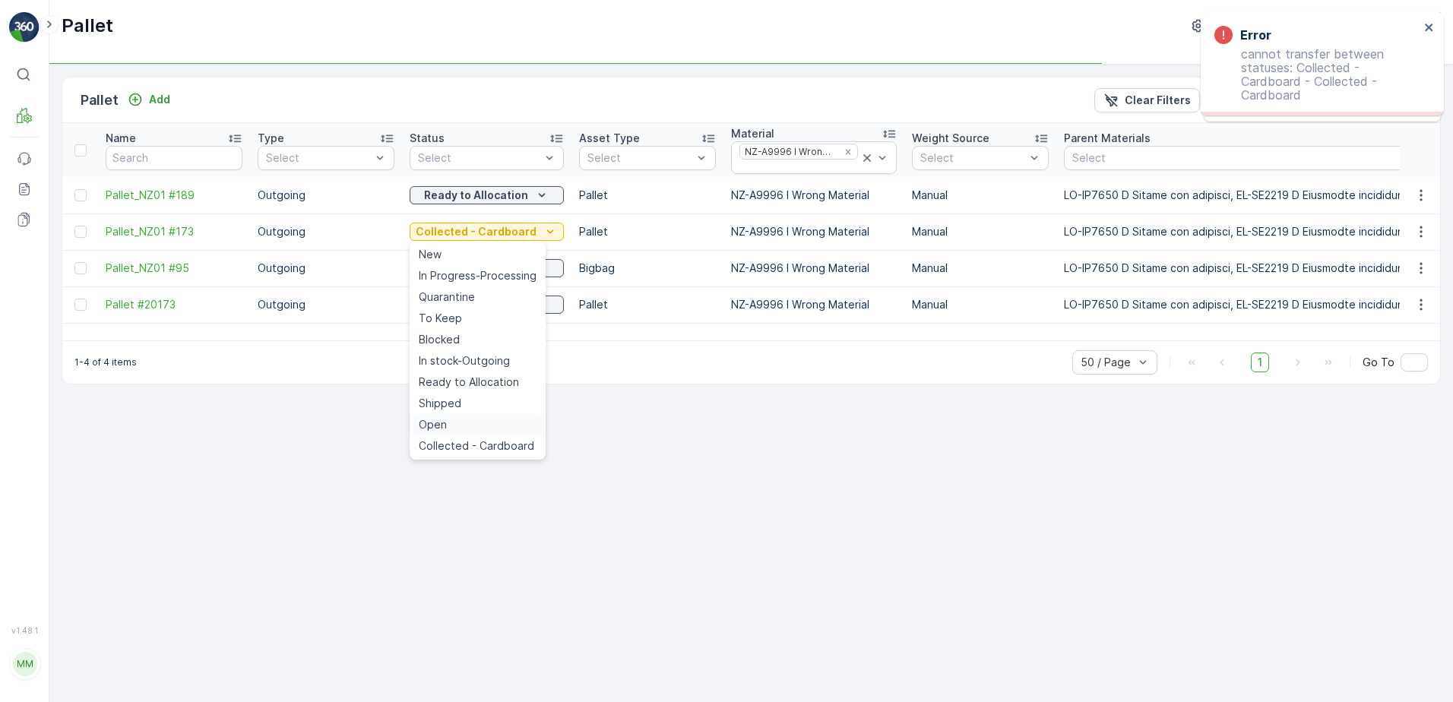
click at [477, 423] on div "Open" at bounding box center [478, 424] width 130 height 21
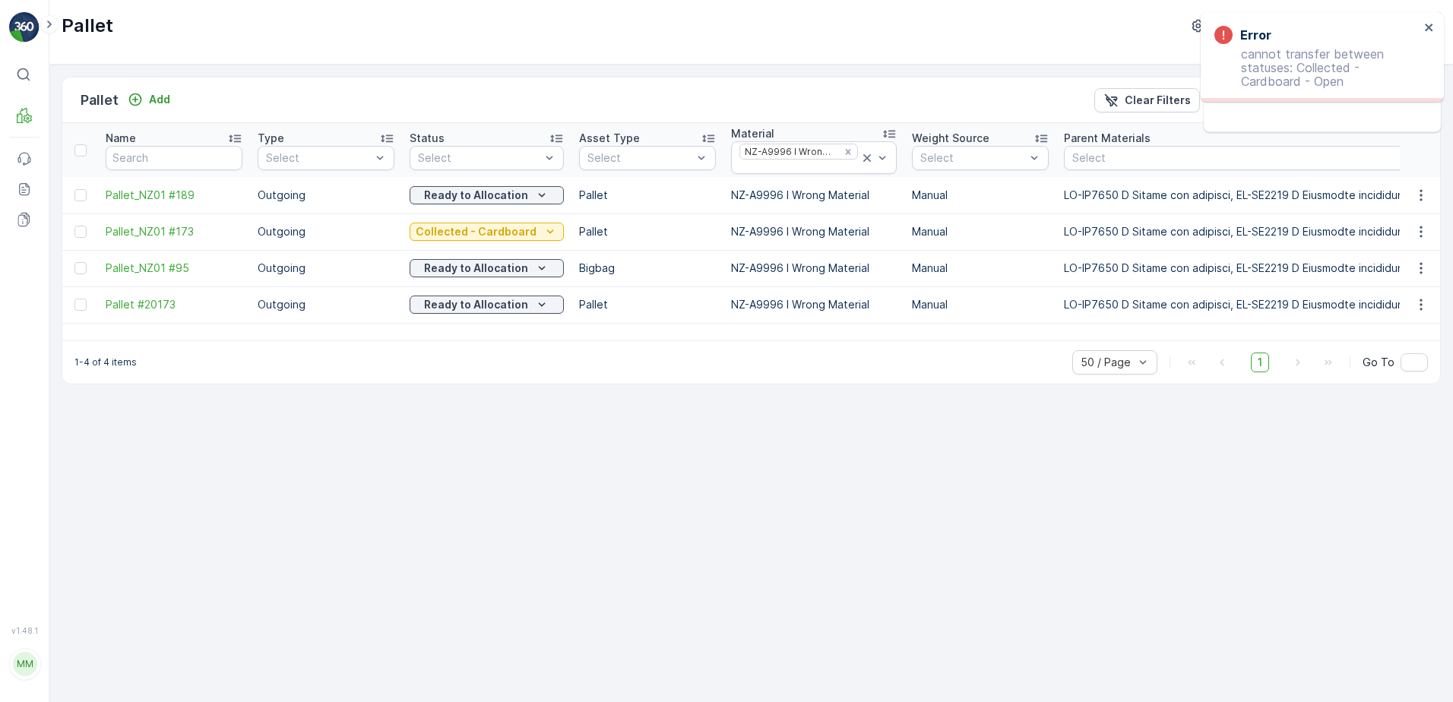
click at [402, 357] on div "1-4 of 4 items 50 / Page 1 Go To" at bounding box center [751, 362] width 1378 height 43
drag, startPoint x: 242, startPoint y: 331, endPoint x: 251, endPoint y: 336, distance: 9.5
click at [251, 336] on div "Name Type Select Status Select Asset Type Select Material NZ-A9996 I Wrong Mate…" at bounding box center [751, 231] width 1378 height 217
